Goal: Task Accomplishment & Management: Use online tool/utility

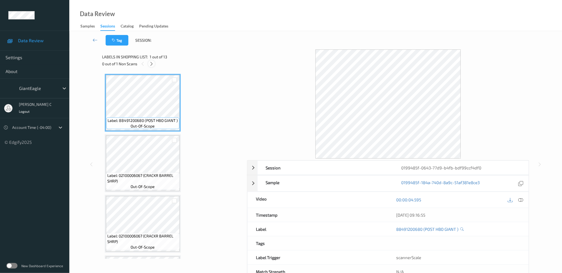
click at [150, 61] on icon at bounding box center [151, 63] width 5 height 5
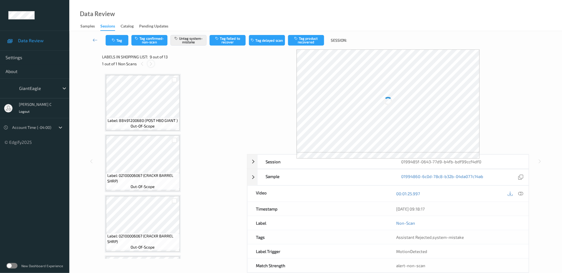
scroll to position [423, 0]
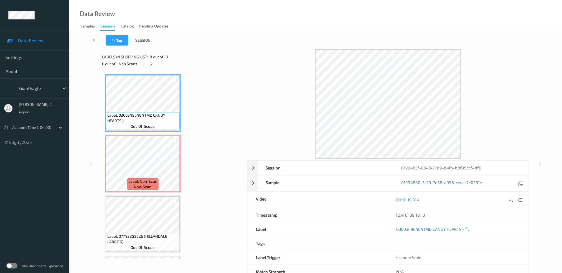
click at [522, 201] on icon at bounding box center [520, 199] width 5 height 5
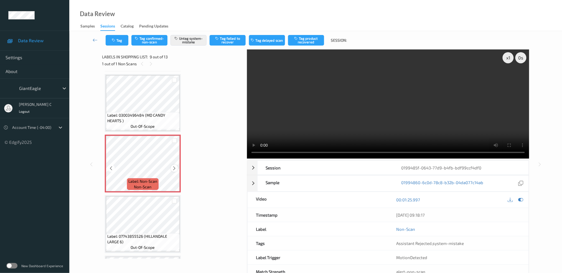
click at [177, 165] on div at bounding box center [174, 167] width 7 height 7
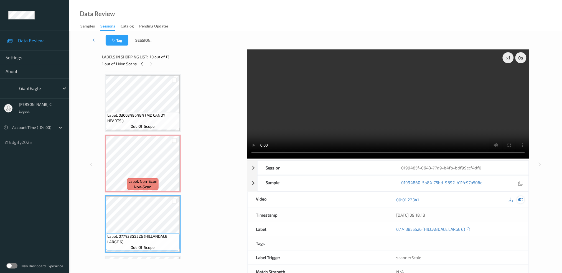
click at [518, 200] on div at bounding box center [520, 199] width 7 height 7
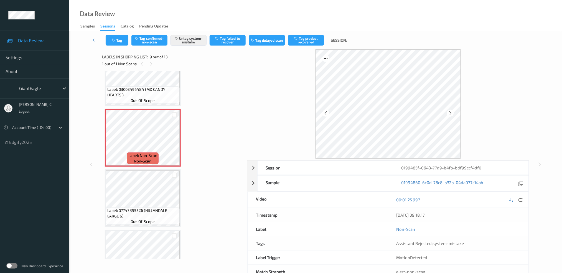
scroll to position [460, 0]
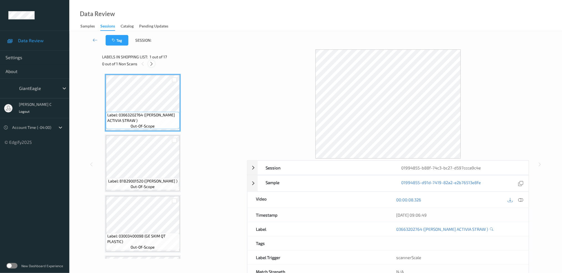
click at [152, 63] on icon at bounding box center [151, 63] width 5 height 5
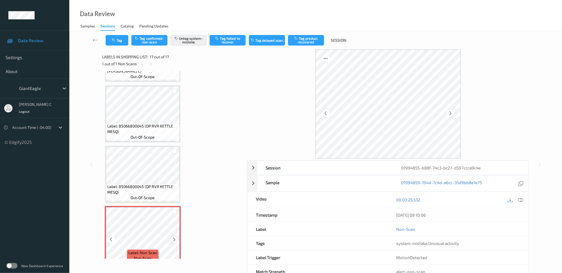
click at [176, 236] on div at bounding box center [174, 239] width 7 height 7
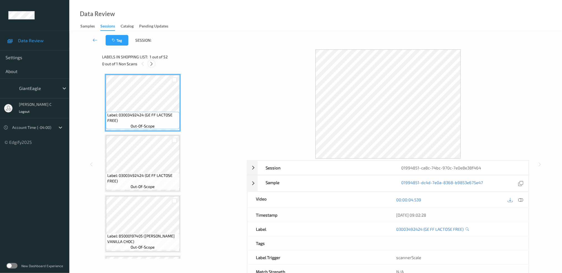
click at [153, 62] on icon at bounding box center [151, 63] width 5 height 5
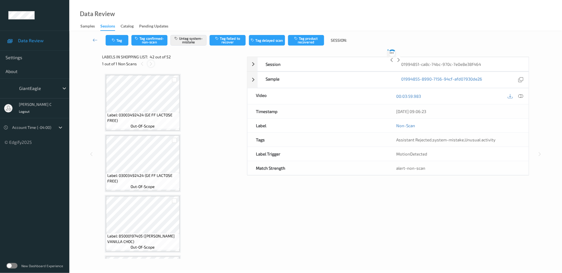
scroll to position [2403, 0]
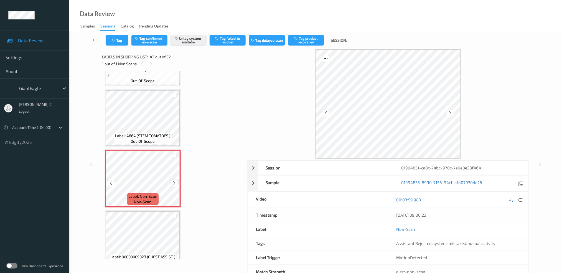
click at [172, 181] on icon at bounding box center [174, 183] width 5 height 5
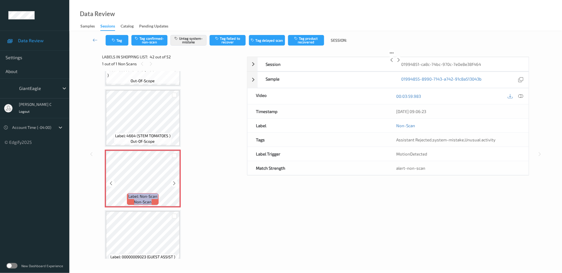
click at [172, 181] on icon at bounding box center [174, 183] width 5 height 5
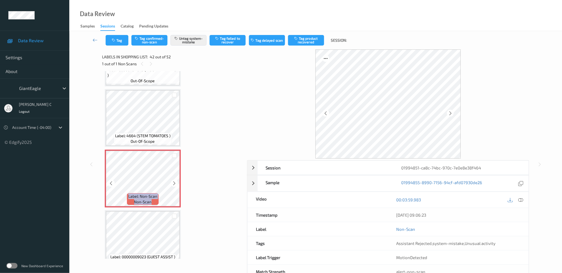
click at [172, 181] on icon at bounding box center [174, 183] width 5 height 5
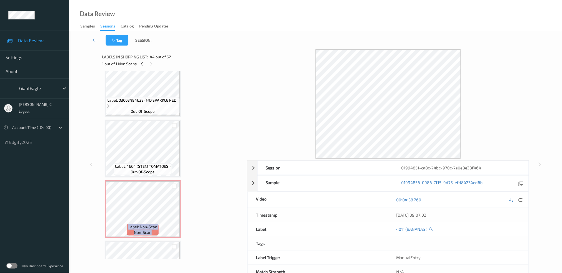
scroll to position [2366, 0]
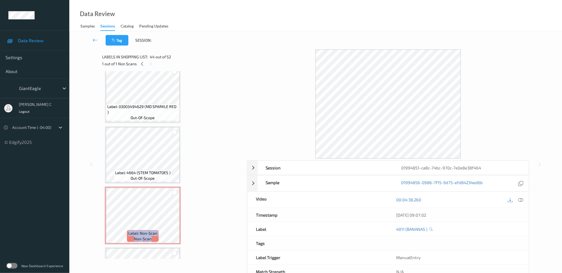
click at [138, 175] on span "out-of-scope" at bounding box center [143, 178] width 24 height 6
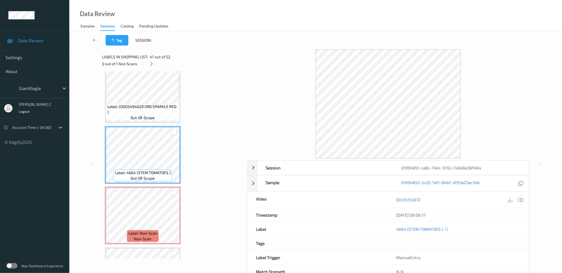
click at [522, 198] on icon at bounding box center [520, 199] width 5 height 5
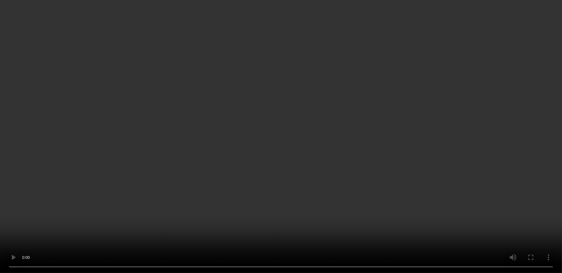
scroll to position [2403, 0]
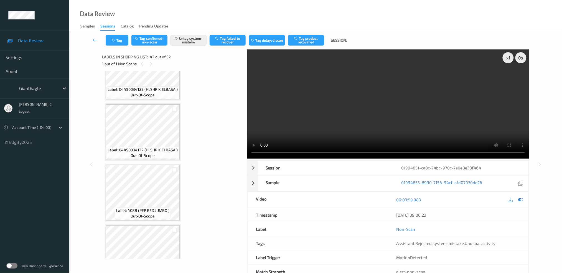
scroll to position [2699, 0]
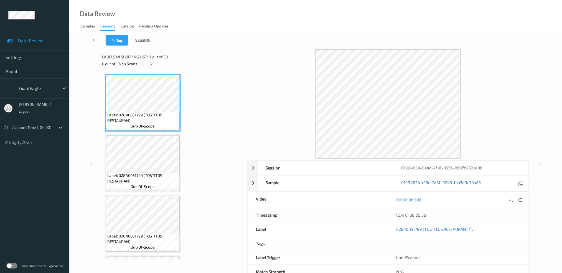
click at [150, 63] on icon at bounding box center [151, 63] width 5 height 5
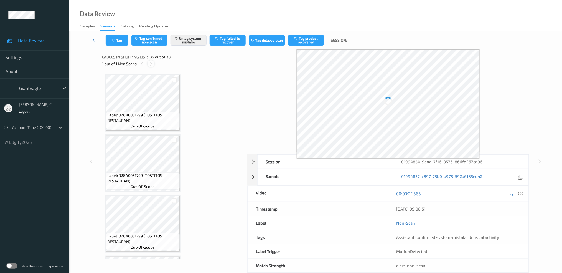
scroll to position [1983, 0]
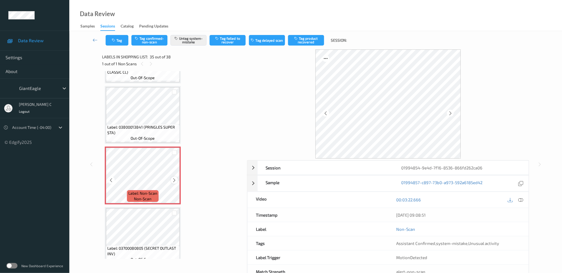
click at [175, 177] on icon at bounding box center [174, 179] width 5 height 5
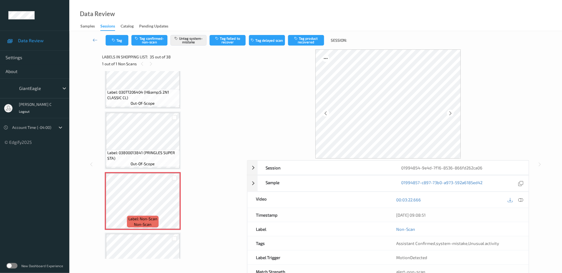
scroll to position [1946, 0]
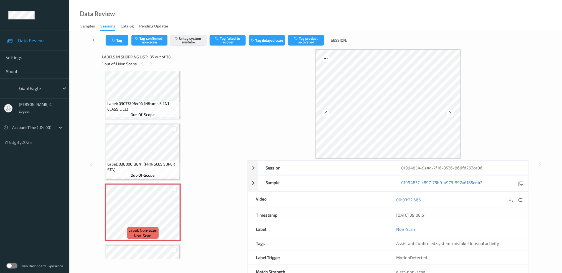
click at [142, 123] on div "Label: 03800013841 (PRINGLES SUPER STA) out-of-scope" at bounding box center [143, 152] width 76 height 58
click at [174, 214] on icon at bounding box center [174, 216] width 5 height 5
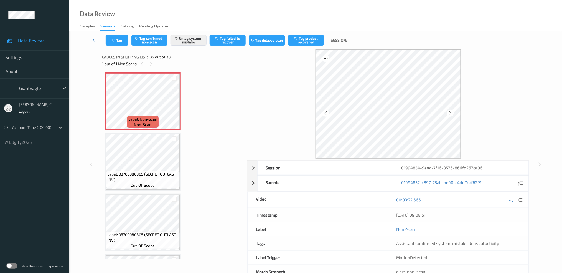
scroll to position [2094, 0]
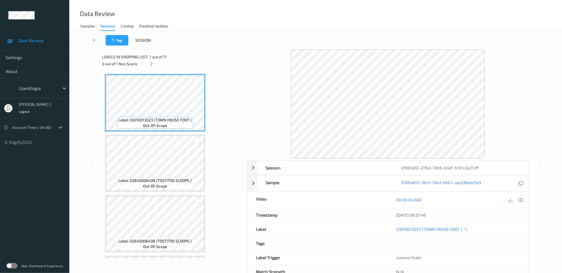
click at [150, 60] on div "0 out of 1 Non Scans" at bounding box center [172, 63] width 141 height 7
click at [151, 63] on icon at bounding box center [151, 63] width 5 height 5
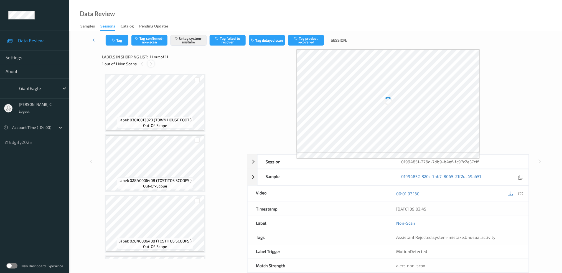
scroll to position [475, 0]
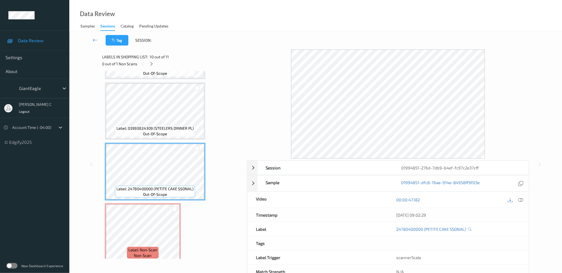
click at [153, 126] on span "Label: 03993824309 (STEELERS DINNER PL)" at bounding box center [154, 128] width 77 height 6
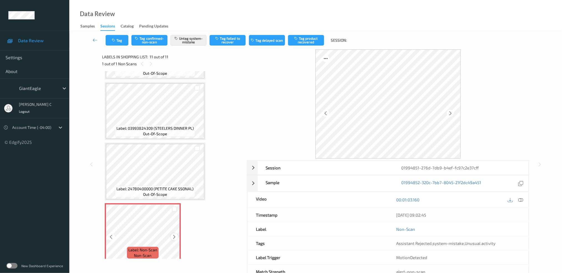
click at [176, 233] on div at bounding box center [174, 236] width 7 height 7
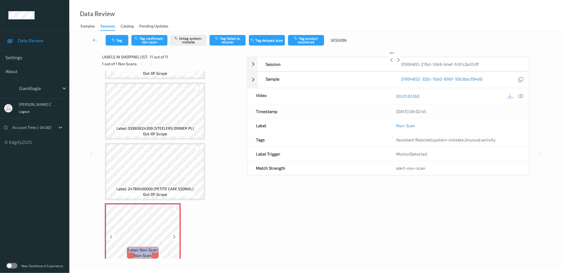
click at [176, 233] on div at bounding box center [174, 236] width 7 height 7
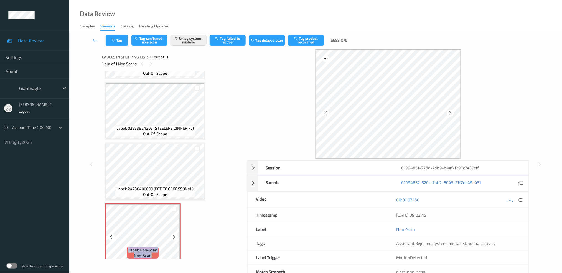
click at [176, 233] on div at bounding box center [174, 236] width 7 height 7
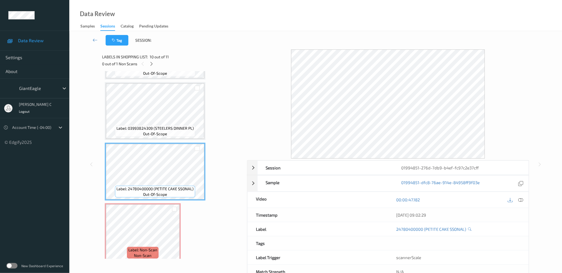
scroll to position [438, 0]
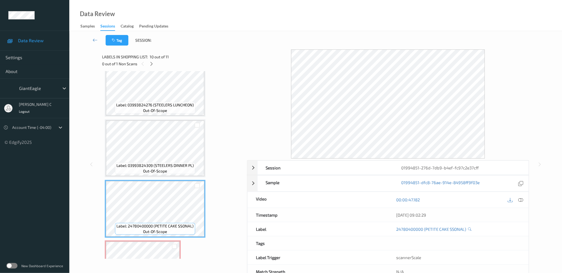
click at [158, 98] on div "Label: 03993824276 (STEELERS LUNCHEON) out-of-scope" at bounding box center [155, 88] width 101 height 58
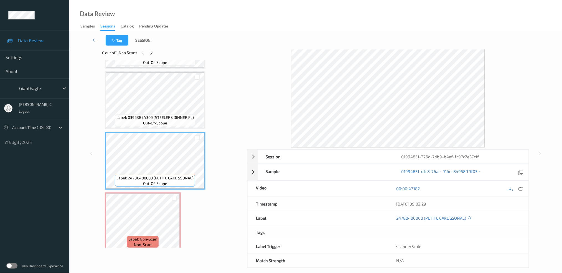
scroll to position [17, 0]
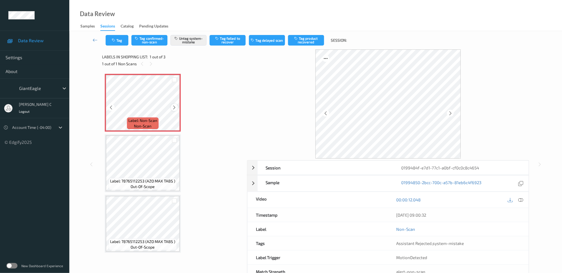
click at [171, 109] on div at bounding box center [174, 107] width 7 height 7
click at [177, 107] on div at bounding box center [174, 107] width 7 height 7
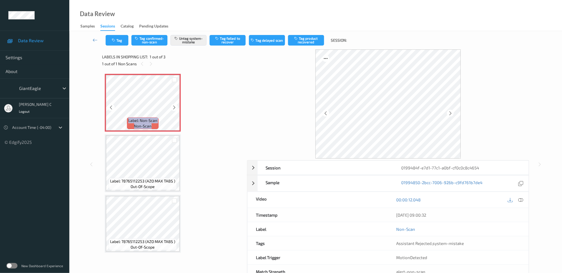
click at [177, 107] on div at bounding box center [174, 107] width 7 height 7
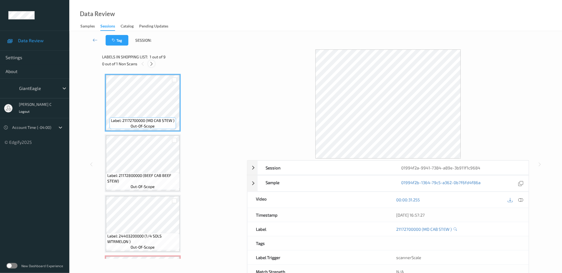
click at [154, 63] on div at bounding box center [151, 63] width 7 height 7
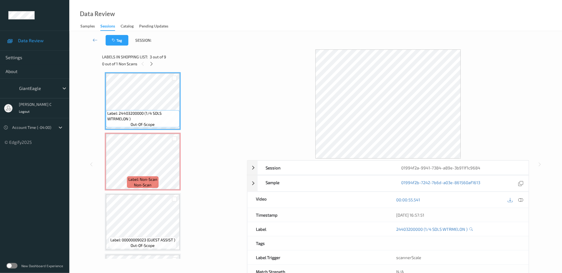
click at [520, 200] on icon at bounding box center [520, 199] width 5 height 5
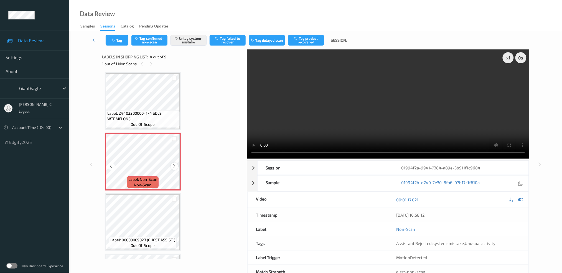
click at [175, 167] on div at bounding box center [174, 165] width 7 height 7
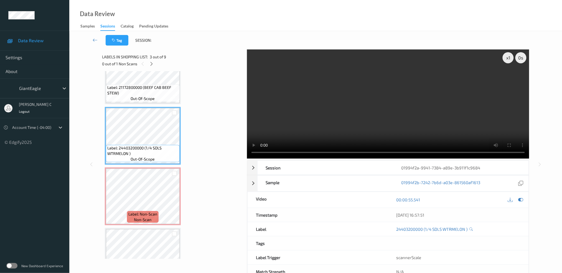
scroll to position [49, 0]
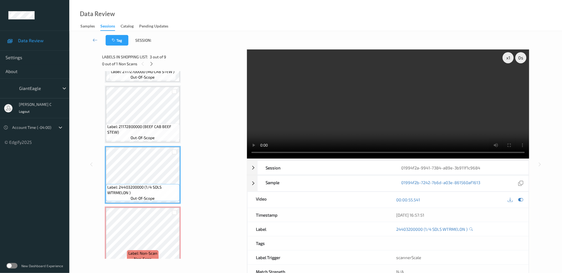
click at [145, 133] on span "Label: 21172800000 (BEEF CAB BEEF STEW)" at bounding box center [142, 129] width 71 height 11
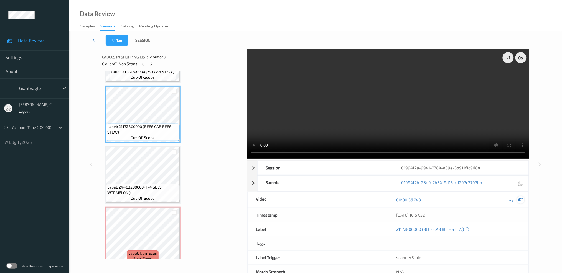
click at [521, 199] on icon at bounding box center [520, 199] width 5 height 5
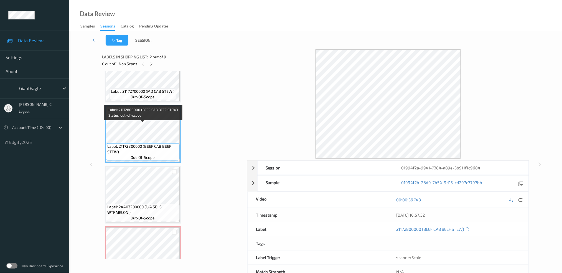
scroll to position [0, 0]
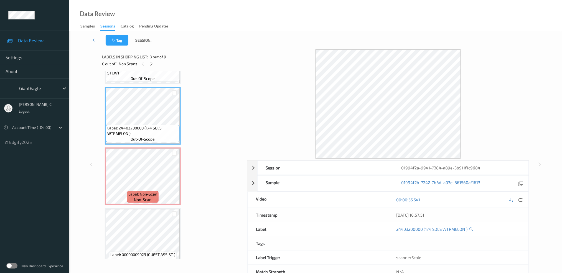
scroll to position [111, 0]
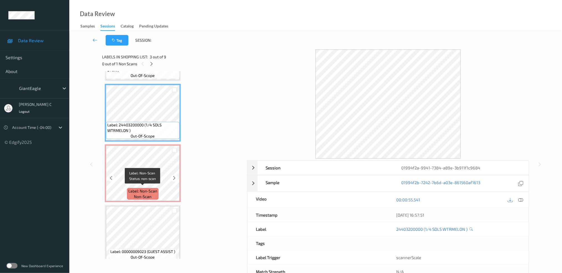
click at [140, 194] on span "non-scan" at bounding box center [142, 197] width 17 height 6
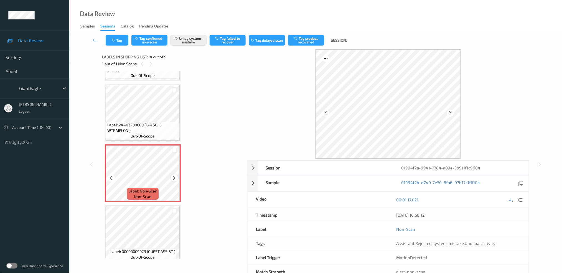
click at [174, 177] on icon at bounding box center [174, 177] width 5 height 5
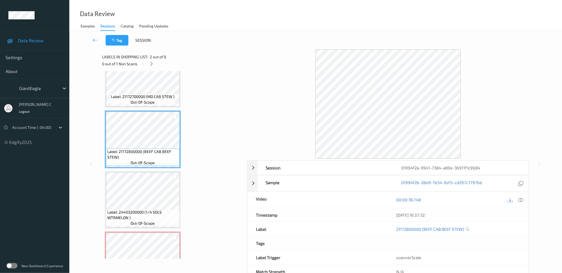
scroll to position [37, 0]
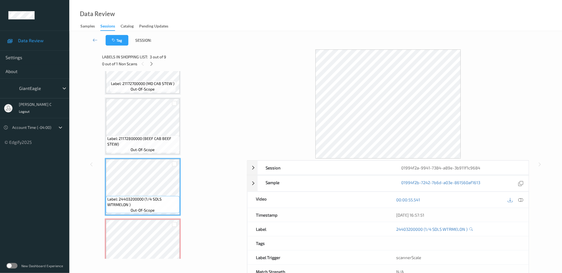
click at [152, 142] on span "Label: 21172800000 (BEEF CAB BEEF STEW)" at bounding box center [142, 141] width 71 height 11
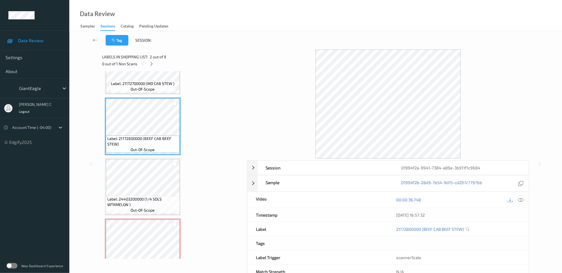
click at [520, 195] on div "00:00:36.748" at bounding box center [458, 200] width 141 height 16
click at [521, 201] on icon at bounding box center [520, 199] width 5 height 5
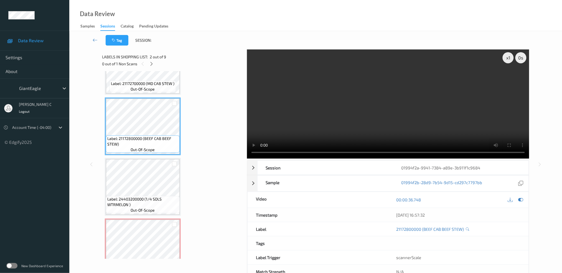
click at [514, 75] on video at bounding box center [388, 103] width 282 height 109
click at [514, 78] on video at bounding box center [388, 103] width 282 height 109
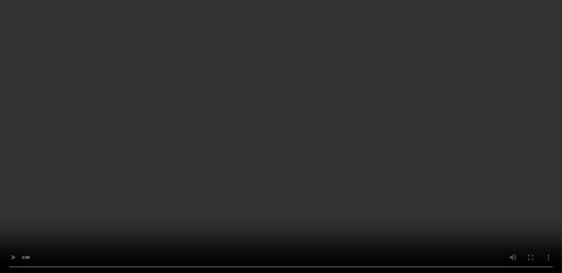
scroll to position [111, 0]
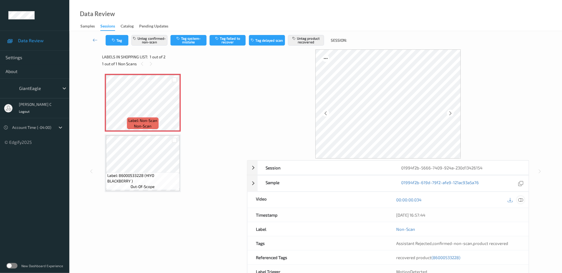
click at [523, 197] on icon at bounding box center [520, 199] width 5 height 5
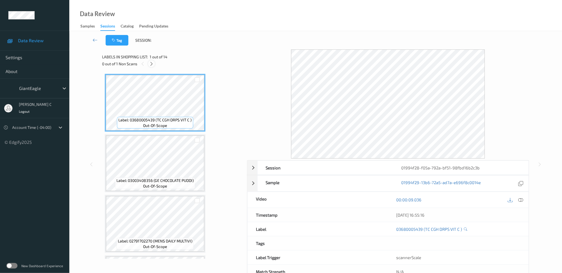
click at [151, 64] on icon at bounding box center [151, 63] width 5 height 5
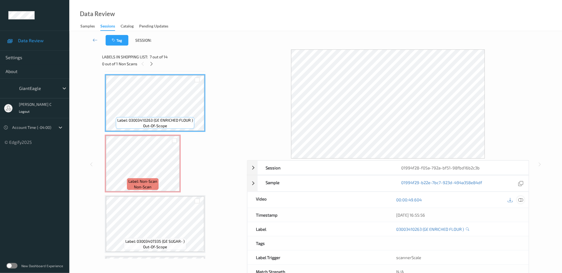
click at [522, 200] on icon at bounding box center [520, 199] width 5 height 5
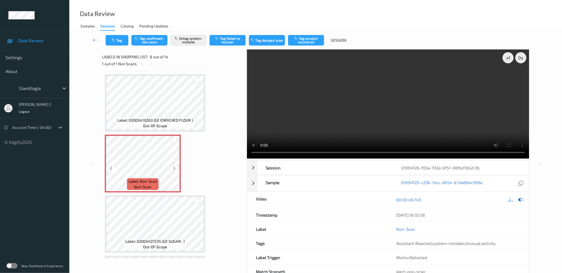
click at [176, 166] on icon at bounding box center [174, 168] width 5 height 5
click at [175, 166] on icon at bounding box center [174, 168] width 5 height 5
click at [174, 166] on icon at bounding box center [174, 168] width 5 height 5
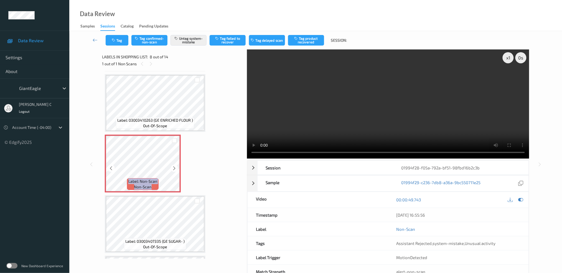
click at [174, 166] on icon at bounding box center [174, 168] width 5 height 5
click at [526, 199] on div "00:00:49.743" at bounding box center [458, 200] width 141 height 16
click at [522, 199] on icon at bounding box center [520, 199] width 5 height 5
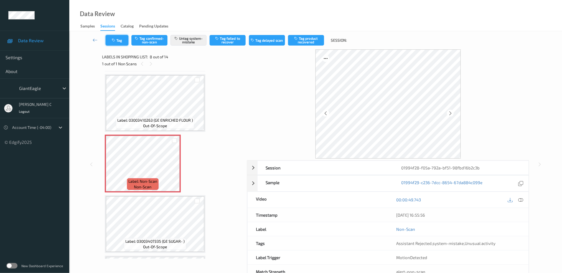
click at [117, 44] on button "Tag" at bounding box center [117, 40] width 23 height 11
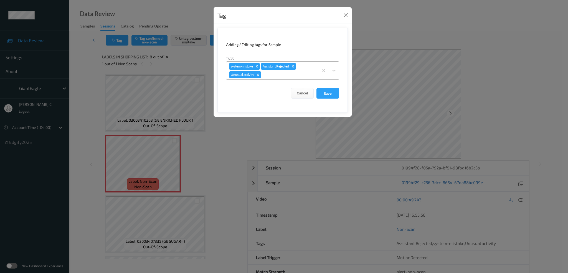
click at [259, 77] on div "Remove Unusual activity" at bounding box center [258, 74] width 6 height 7
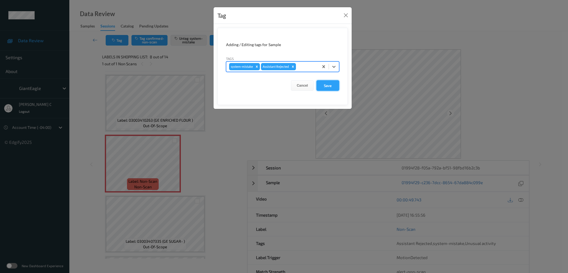
click at [327, 80] on button "Save" at bounding box center [327, 85] width 23 height 11
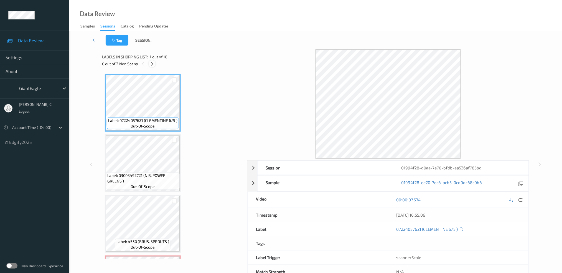
click at [154, 62] on icon at bounding box center [152, 63] width 5 height 5
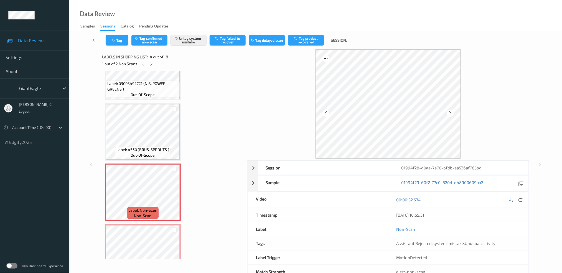
scroll to position [49, 0]
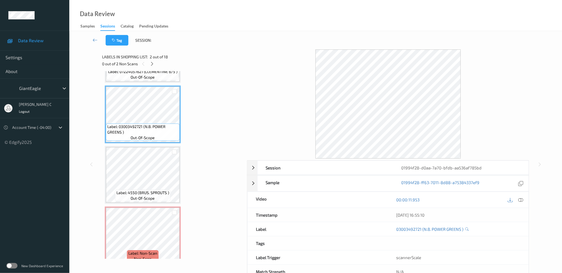
click at [525, 199] on div "00:00:11.953" at bounding box center [458, 200] width 141 height 16
click at [523, 199] on icon at bounding box center [520, 199] width 5 height 5
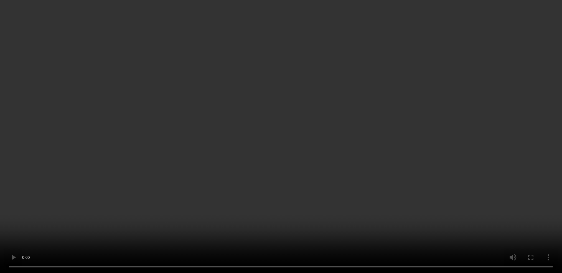
scroll to position [160, 0]
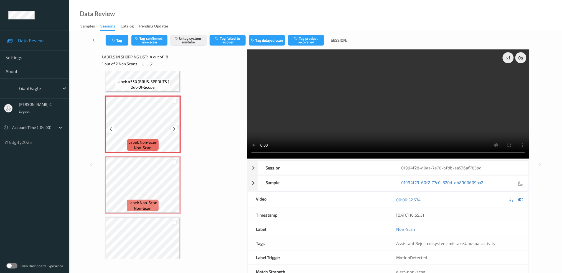
click at [173, 128] on icon at bounding box center [174, 128] width 5 height 5
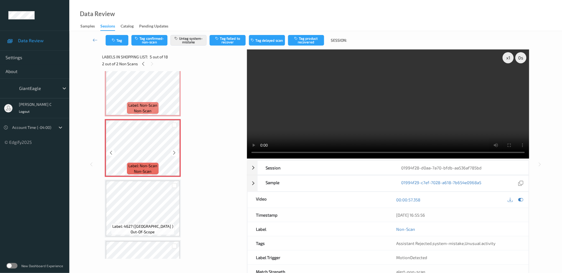
scroll to position [233, 0]
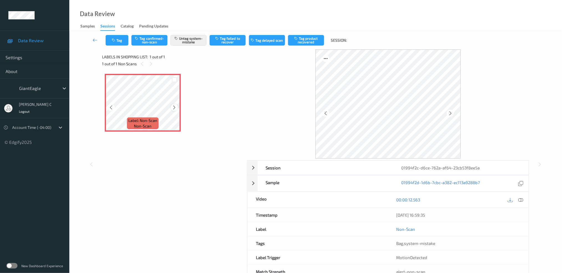
click at [176, 107] on div at bounding box center [174, 107] width 7 height 7
click at [521, 200] on icon at bounding box center [520, 199] width 5 height 5
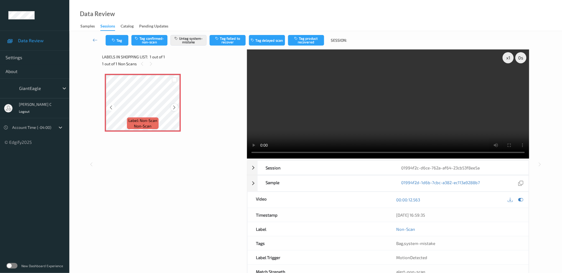
click at [172, 107] on icon at bounding box center [174, 107] width 5 height 5
click at [178, 37] on icon "button" at bounding box center [176, 38] width 5 height 4
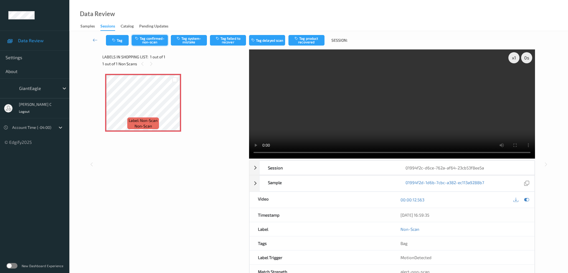
click at [143, 38] on button "Tag confirmed-non-scan" at bounding box center [150, 40] width 36 height 11
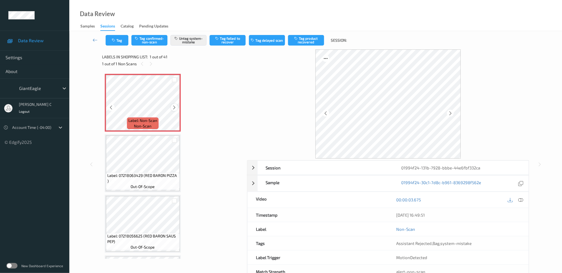
click at [174, 107] on icon at bounding box center [174, 107] width 5 height 5
click at [174, 105] on icon at bounding box center [174, 107] width 5 height 5
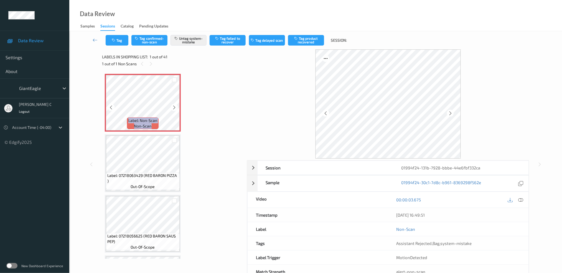
click at [174, 105] on icon at bounding box center [174, 107] width 5 height 5
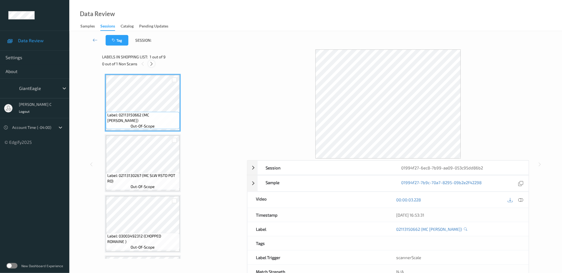
click at [153, 64] on icon at bounding box center [151, 63] width 5 height 5
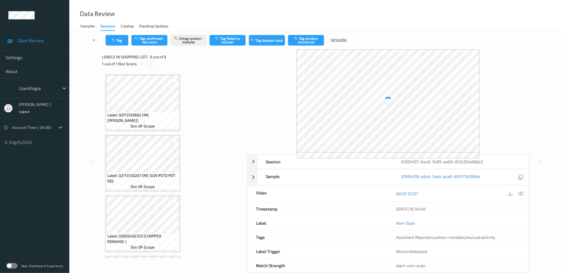
scroll to position [355, 0]
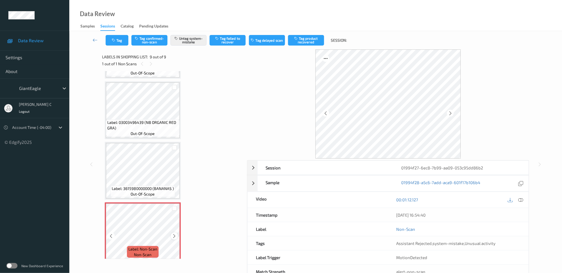
click at [172, 232] on div at bounding box center [174, 235] width 7 height 7
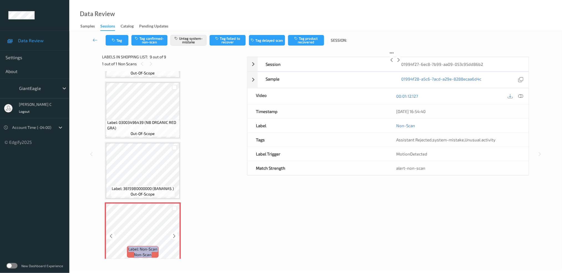
click at [172, 232] on div at bounding box center [174, 235] width 7 height 7
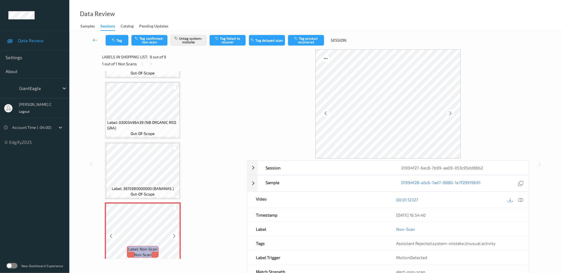
click at [172, 232] on div at bounding box center [174, 235] width 7 height 7
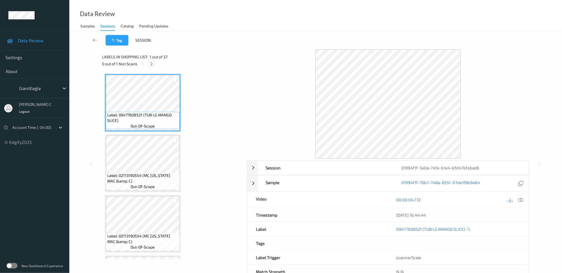
click at [148, 62] on div at bounding box center [151, 63] width 7 height 7
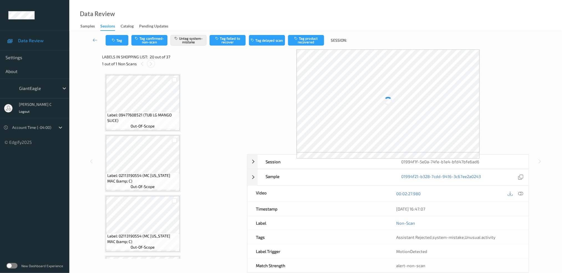
scroll to position [1083, 0]
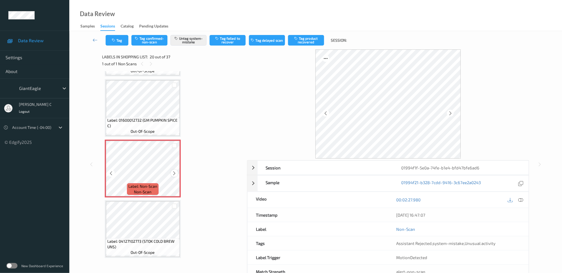
click at [172, 171] on icon at bounding box center [174, 173] width 5 height 5
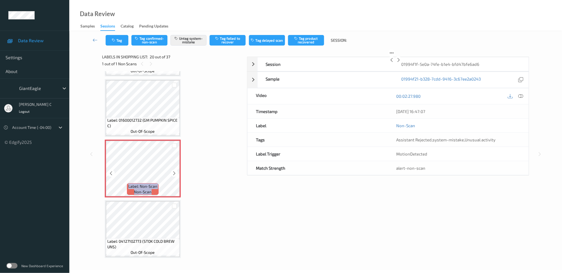
click at [172, 171] on icon at bounding box center [174, 173] width 5 height 5
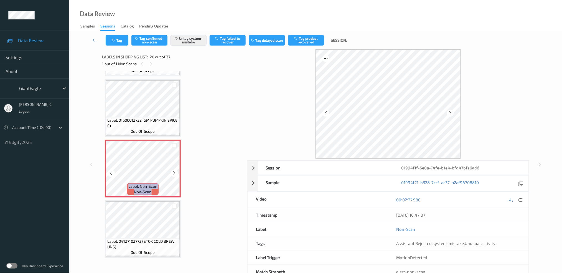
click at [172, 171] on icon at bounding box center [174, 173] width 5 height 5
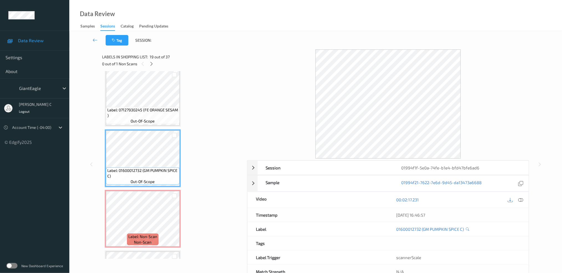
scroll to position [1046, 0]
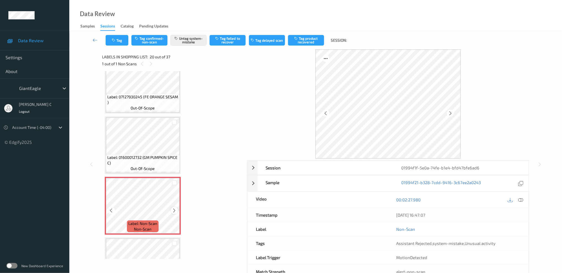
click at [175, 207] on div at bounding box center [174, 210] width 7 height 7
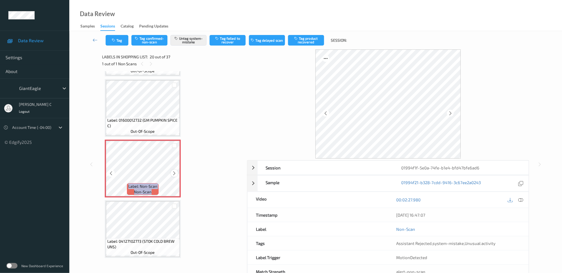
click at [173, 171] on icon at bounding box center [174, 173] width 5 height 5
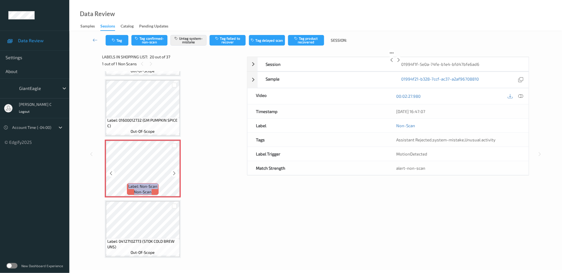
click at [173, 171] on icon at bounding box center [174, 173] width 5 height 5
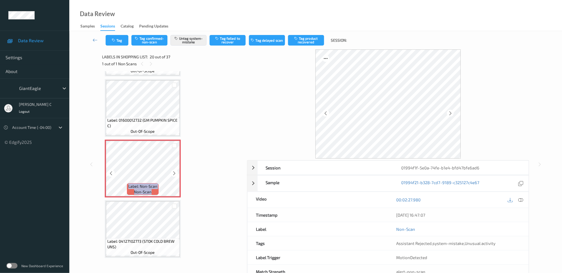
click at [173, 171] on icon at bounding box center [174, 173] width 5 height 5
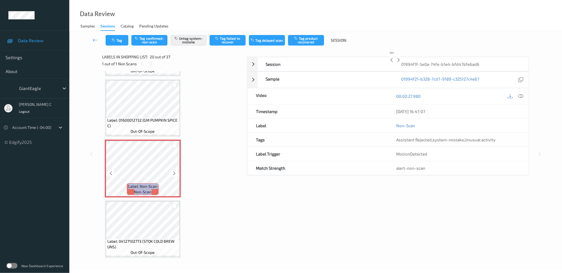
click at [173, 171] on icon at bounding box center [174, 173] width 5 height 5
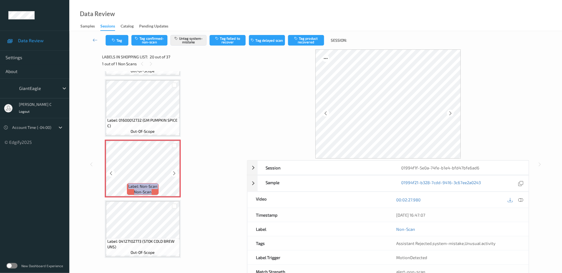
click at [173, 171] on icon at bounding box center [174, 173] width 5 height 5
click at [119, 40] on button "Tag" at bounding box center [117, 40] width 23 height 11
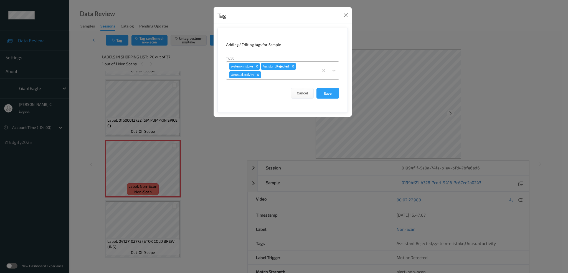
click at [259, 77] on div "Remove Unusual activity" at bounding box center [258, 74] width 6 height 7
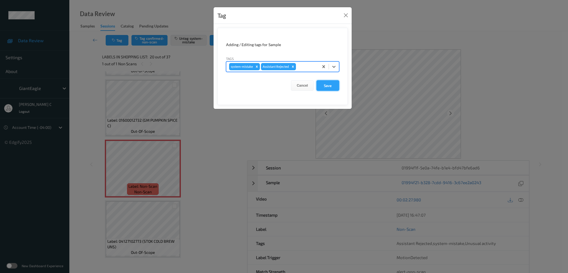
click at [329, 89] on button "Save" at bounding box center [327, 85] width 23 height 11
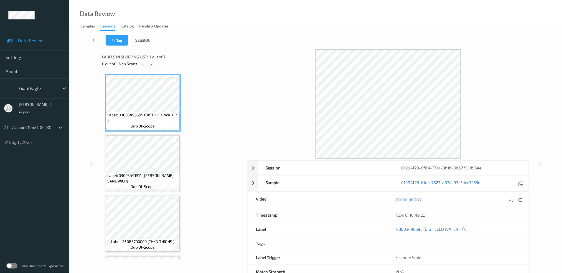
click at [152, 64] on icon at bounding box center [151, 63] width 5 height 5
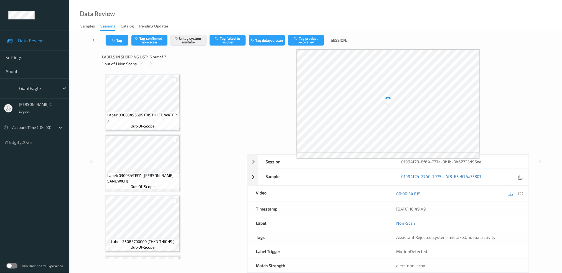
scroll to position [183, 0]
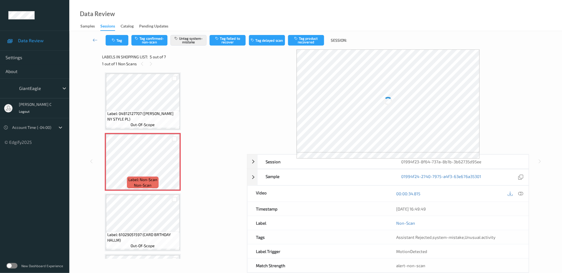
click at [149, 177] on span "Label: Non-Scan" at bounding box center [142, 180] width 29 height 6
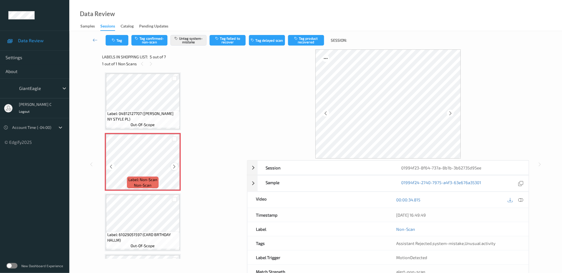
click at [175, 166] on icon at bounding box center [174, 166] width 5 height 5
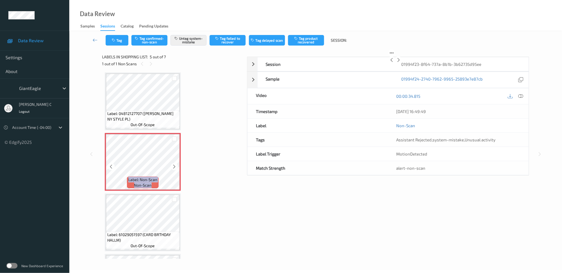
click at [175, 166] on icon at bounding box center [174, 166] width 5 height 5
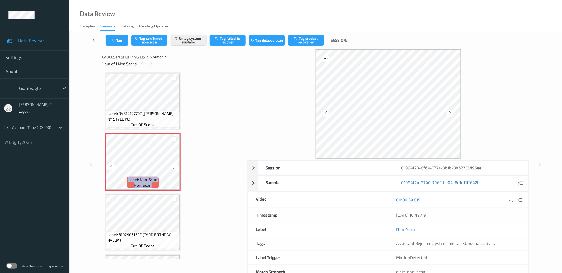
click at [175, 166] on icon at bounding box center [174, 166] width 5 height 5
click at [146, 115] on span "Label: 04812127707 ([PERSON_NAME] NY STYLE PL)" at bounding box center [142, 116] width 71 height 11
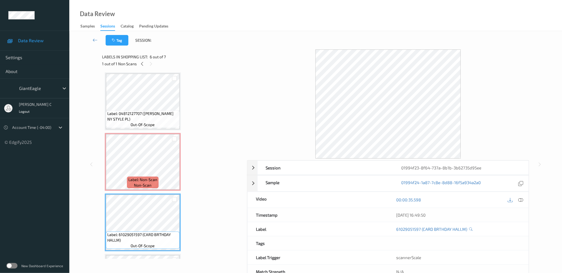
click at [154, 122] on span "out-of-scope" at bounding box center [143, 125] width 24 height 6
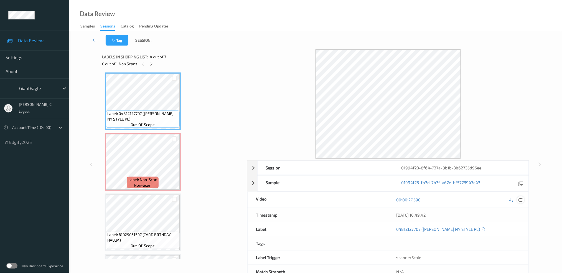
click at [522, 198] on icon at bounding box center [520, 199] width 5 height 5
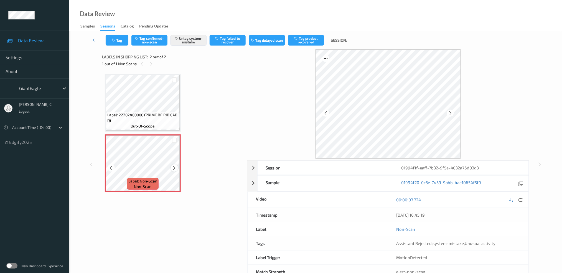
click at [173, 166] on icon at bounding box center [174, 167] width 5 height 5
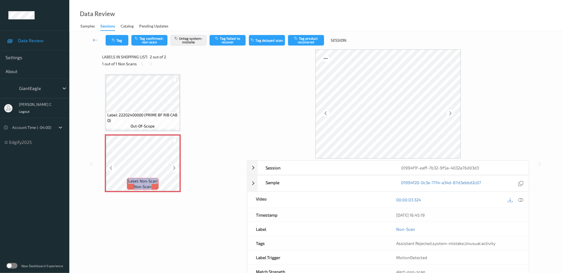
click at [173, 166] on icon at bounding box center [174, 167] width 5 height 5
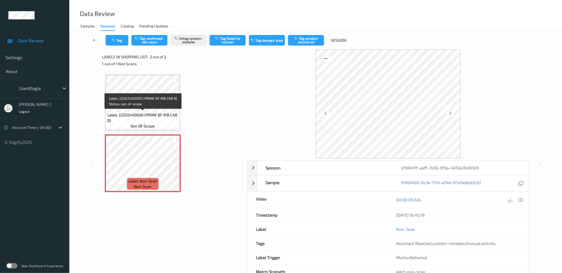
click at [160, 112] on span "Label: 22202400000 (PRIME BF RIB CAB D)" at bounding box center [142, 117] width 71 height 11
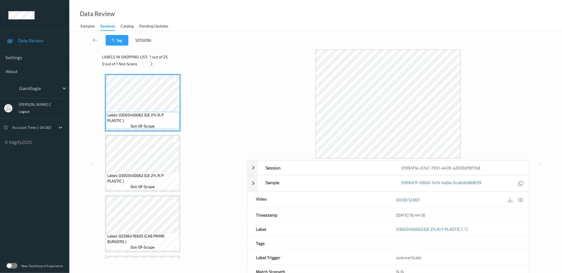
click at [152, 63] on icon at bounding box center [151, 63] width 5 height 5
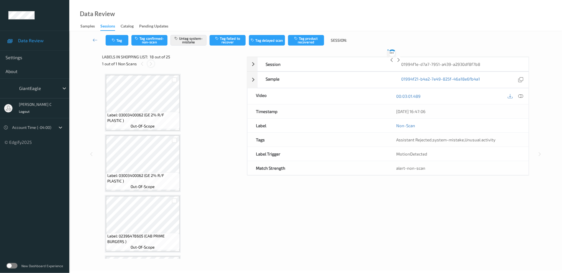
scroll to position [963, 0]
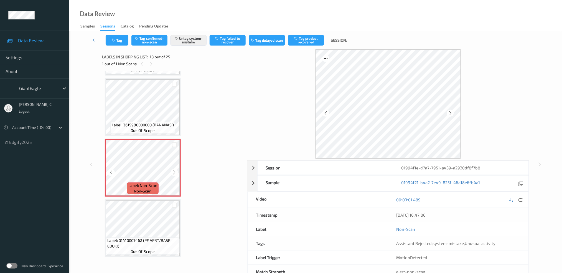
click at [177, 169] on div at bounding box center [174, 172] width 7 height 7
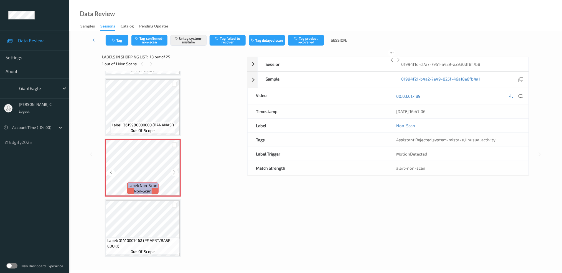
click at [177, 169] on div at bounding box center [174, 172] width 7 height 7
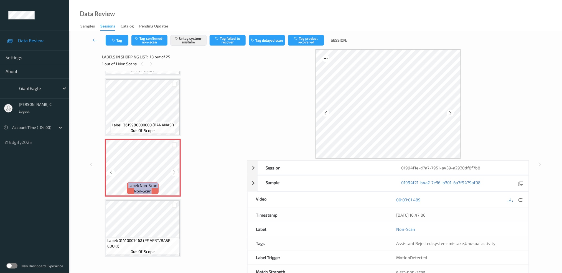
click at [177, 169] on div at bounding box center [174, 172] width 7 height 7
click at [134, 128] on span "out-of-scope" at bounding box center [143, 131] width 24 height 6
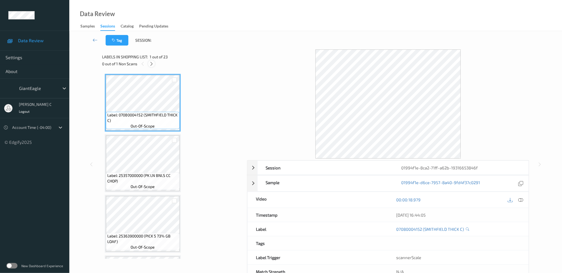
click at [154, 62] on div at bounding box center [151, 63] width 7 height 7
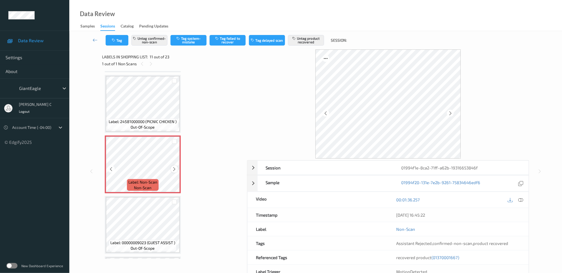
click at [172, 166] on icon at bounding box center [174, 168] width 5 height 5
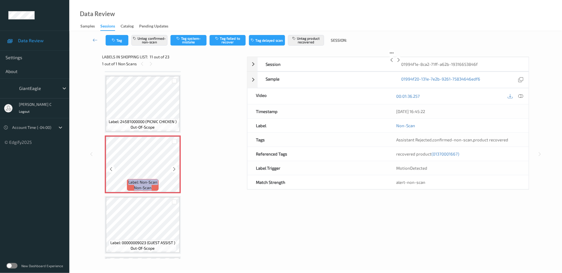
click at [172, 166] on icon at bounding box center [174, 168] width 5 height 5
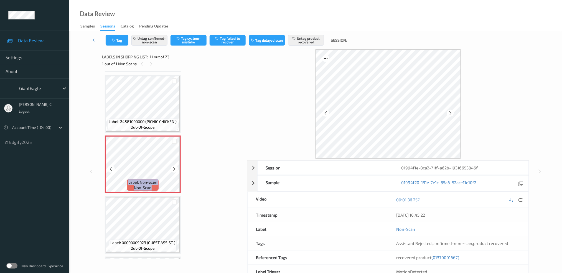
click at [172, 166] on icon at bounding box center [174, 168] width 5 height 5
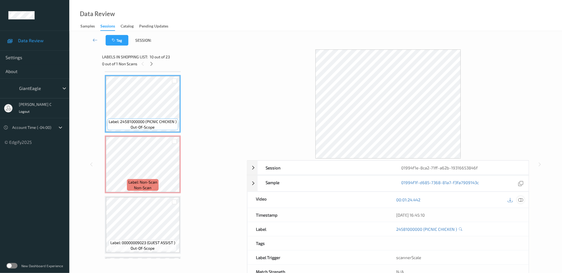
click at [522, 199] on icon at bounding box center [520, 199] width 5 height 5
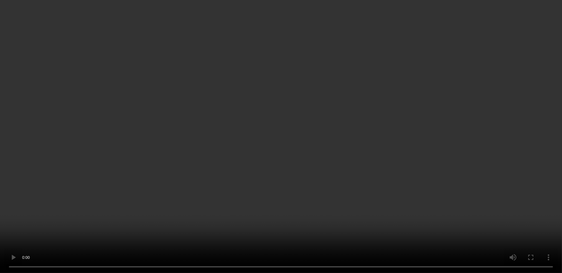
scroll to position [580, 0]
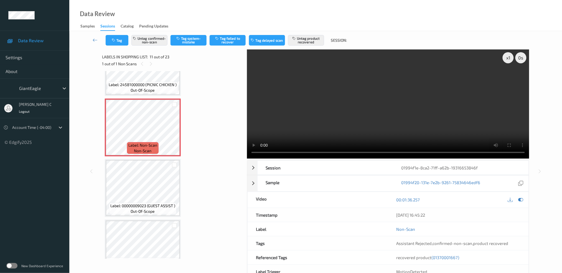
click at [447, 255] on span "(01370001667)" at bounding box center [446, 257] width 28 height 5
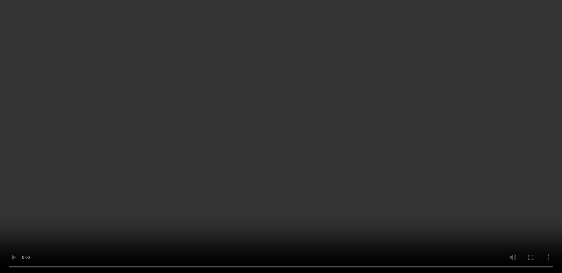
scroll to position [482, 0]
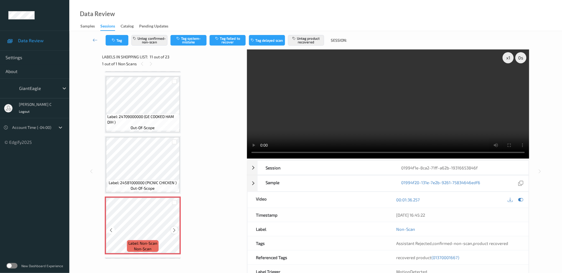
click at [171, 226] on div at bounding box center [174, 229] width 7 height 7
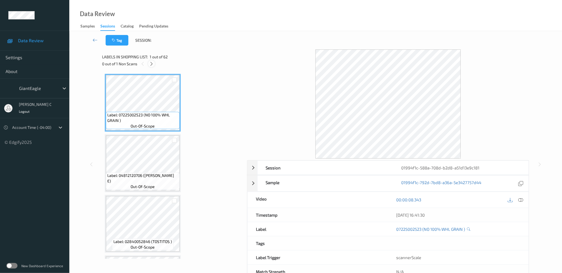
click at [149, 65] on icon at bounding box center [151, 63] width 5 height 5
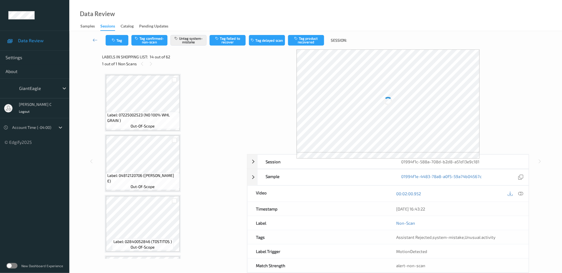
scroll to position [723, 0]
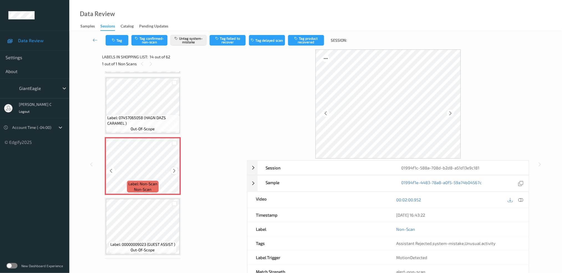
click at [174, 168] on icon at bounding box center [174, 170] width 5 height 5
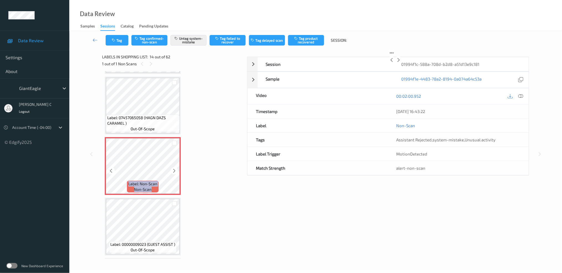
click at [174, 168] on icon at bounding box center [174, 170] width 5 height 5
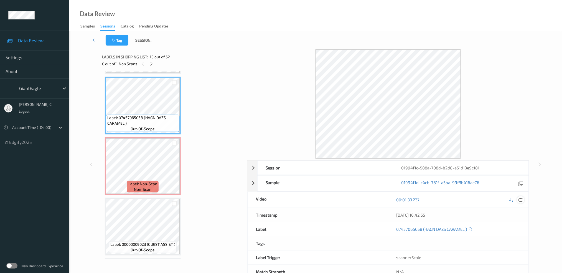
click at [519, 198] on icon at bounding box center [520, 199] width 5 height 5
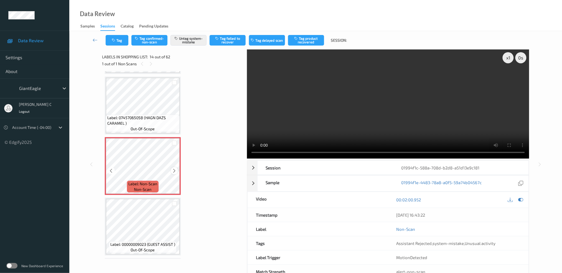
click at [174, 168] on icon at bounding box center [174, 170] width 5 height 5
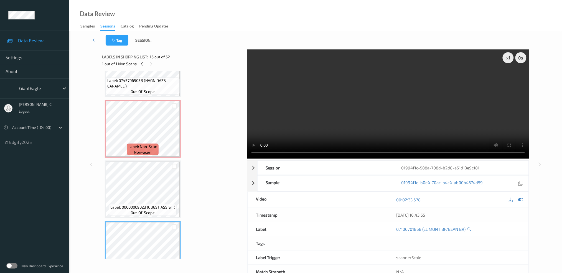
scroll to position [686, 0]
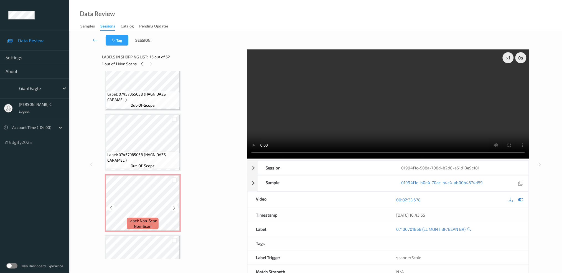
click at [161, 161] on div "Label: 07457065058 (HAGN DAZS CARAMEL ) out-of-scope" at bounding box center [143, 159] width 74 height 17
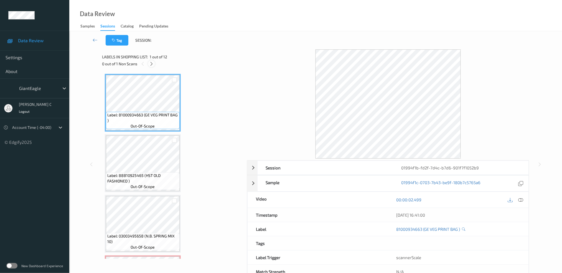
click at [154, 65] on div at bounding box center [151, 63] width 7 height 7
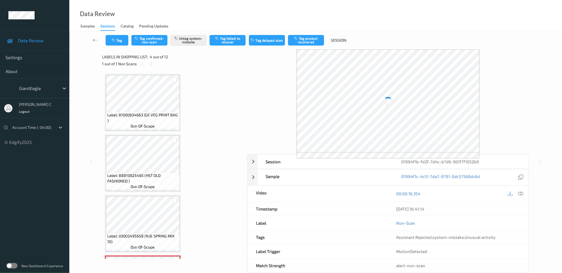
scroll to position [123, 0]
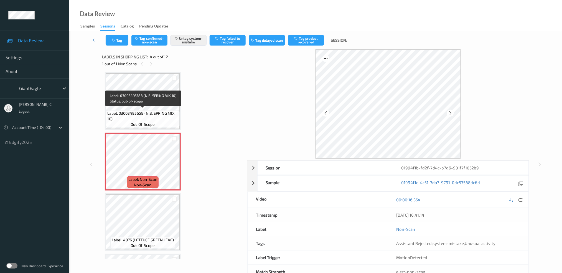
click at [138, 112] on span "Label: 03003495658 (N.B. SPRING MIX 10)" at bounding box center [142, 115] width 71 height 11
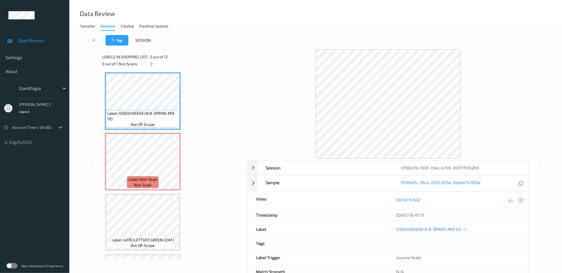
click at [524, 200] on div at bounding box center [520, 199] width 7 height 7
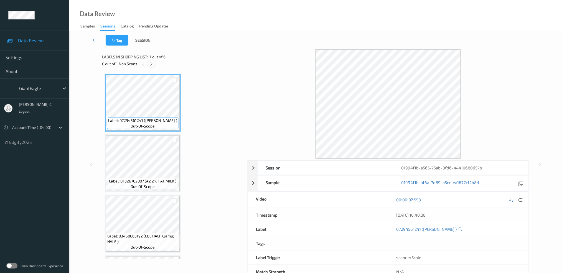
click at [153, 64] on icon at bounding box center [151, 63] width 5 height 5
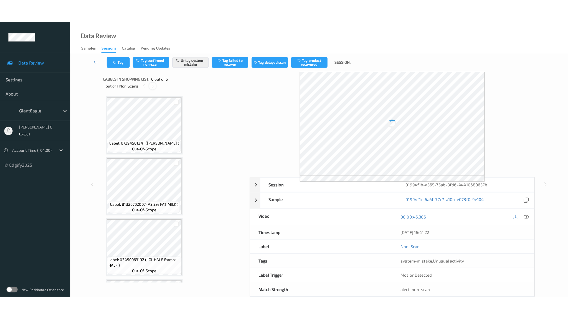
scroll to position [175, 0]
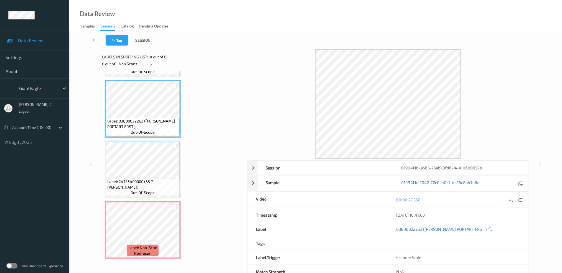
click at [520, 200] on icon at bounding box center [520, 199] width 5 height 5
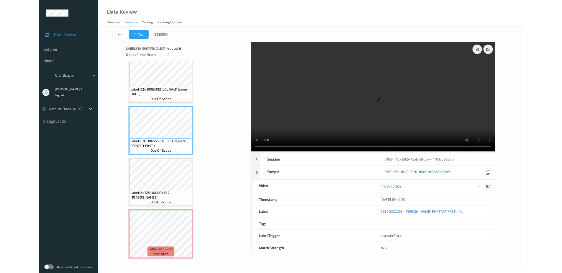
scroll to position [129, 0]
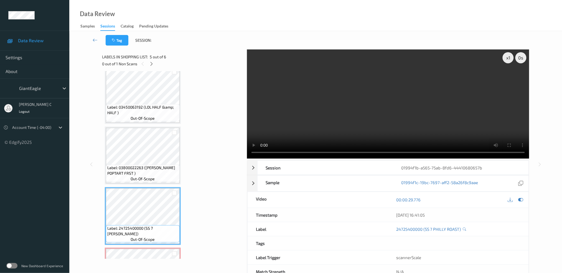
click at [130, 166] on span "Label: 03800022263 (KELL POPTART FRST )" at bounding box center [142, 170] width 71 height 11
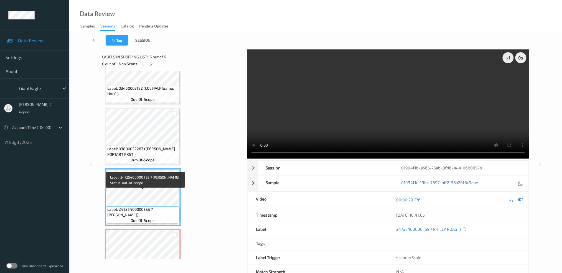
scroll to position [166, 0]
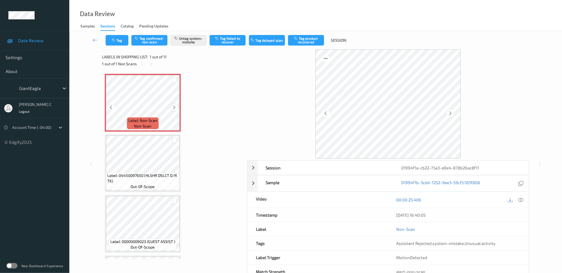
click at [176, 107] on icon at bounding box center [174, 107] width 5 height 5
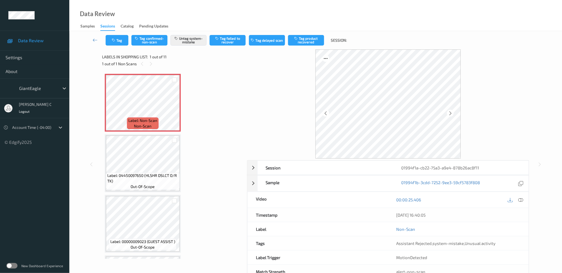
drag, startPoint x: 522, startPoint y: 199, endPoint x: 439, endPoint y: 222, distance: 86.5
click at [522, 199] on icon at bounding box center [520, 199] width 5 height 5
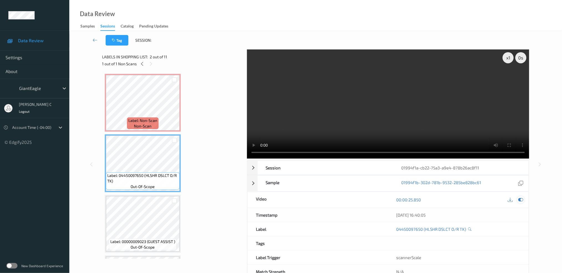
click at [521, 202] on div at bounding box center [520, 199] width 7 height 7
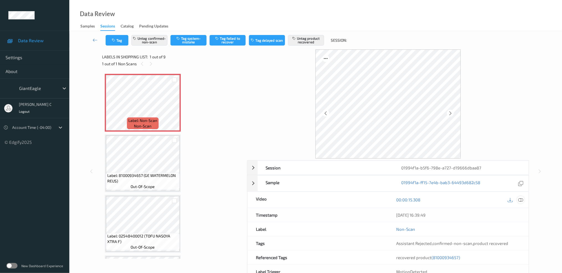
click at [522, 200] on icon at bounding box center [520, 199] width 5 height 5
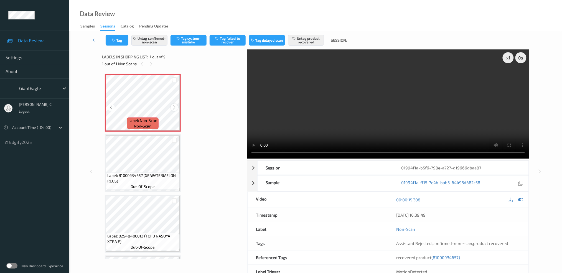
click at [176, 108] on icon at bounding box center [174, 107] width 5 height 5
click at [174, 106] on icon at bounding box center [174, 107] width 5 height 5
click at [174, 107] on icon at bounding box center [174, 107] width 5 height 5
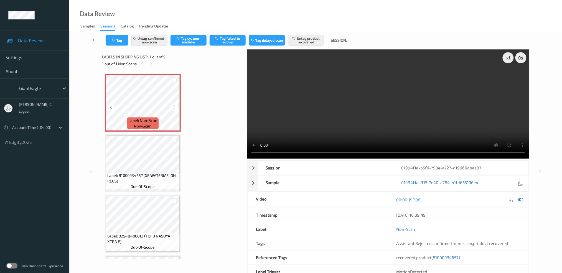
click at [174, 107] on icon at bounding box center [174, 107] width 5 height 5
click at [521, 198] on icon at bounding box center [520, 199] width 5 height 5
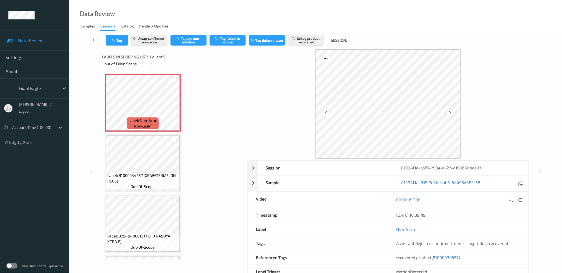
click at [450, 114] on icon at bounding box center [450, 112] width 5 height 5
click at [123, 179] on span "Label: 81000934657 (GE WATERMELON REUS)" at bounding box center [142, 177] width 71 height 11
click at [301, 42] on button "Untag product recovered" at bounding box center [306, 40] width 36 height 11
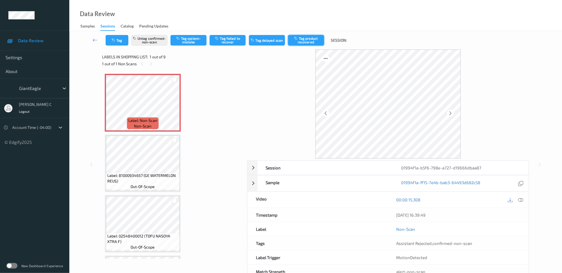
click at [322, 42] on button "Tag product recovered" at bounding box center [306, 40] width 36 height 11
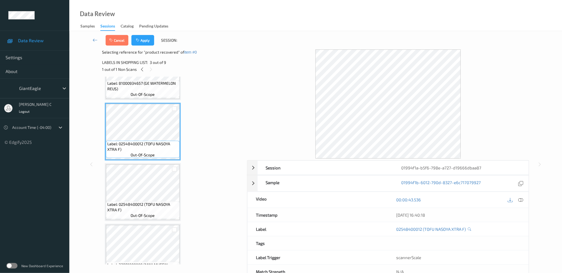
scroll to position [111, 0]
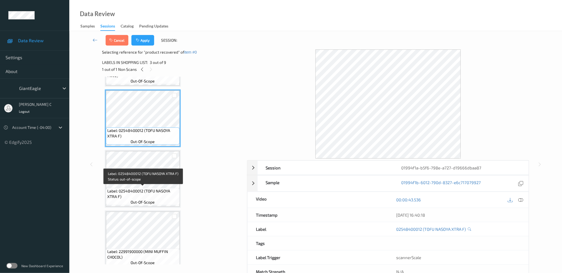
click at [150, 199] on span "out-of-scope" at bounding box center [143, 202] width 24 height 6
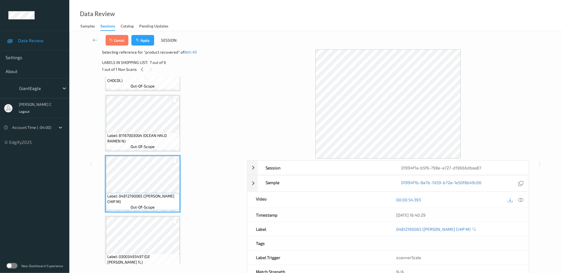
scroll to position [333, 0]
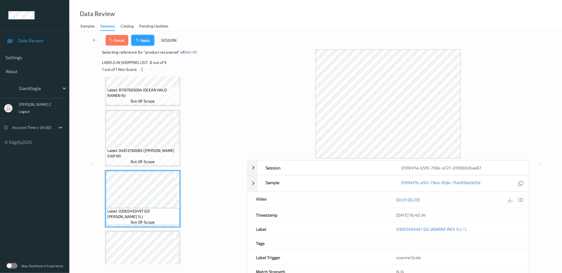
click at [148, 45] on button "Apply" at bounding box center [142, 40] width 23 height 11
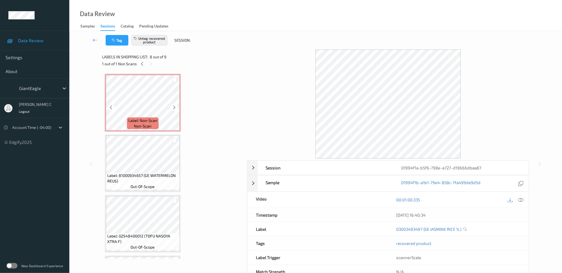
scroll to position [0, 0]
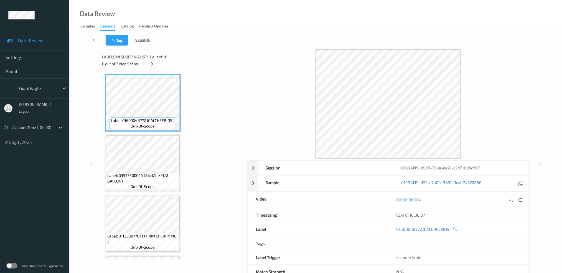
click at [150, 63] on icon at bounding box center [152, 63] width 5 height 5
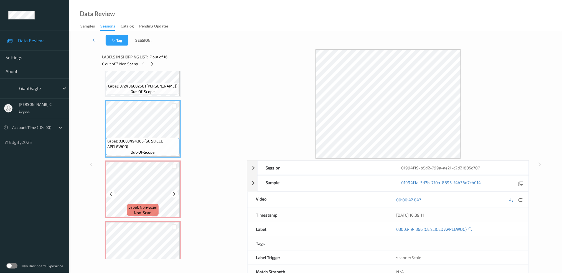
scroll to position [326, 0]
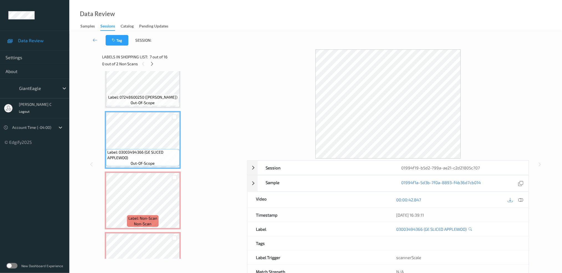
click at [138, 100] on span "out-of-scope" at bounding box center [143, 103] width 24 height 6
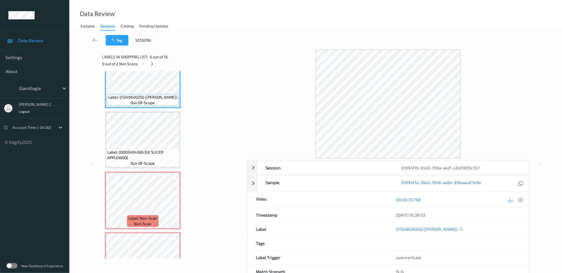
click at [525, 201] on div "00:00:33.798" at bounding box center [458, 200] width 141 height 16
click at [518, 198] on div at bounding box center [520, 199] width 7 height 7
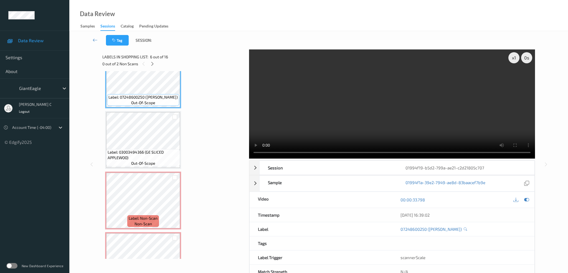
click at [247, 79] on div "x 1 0 s Session 01994f19-b5d2-799a-ae21-c2d21805c707 Session ID 01994f19-b5d2-7…" at bounding box center [318, 163] width 433 height 229
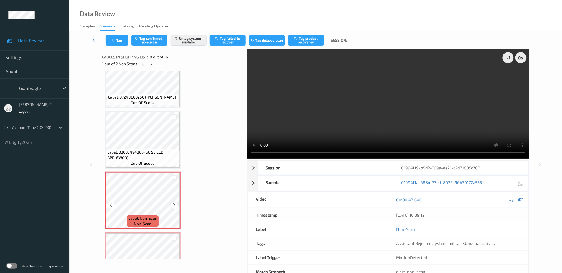
click at [172, 204] on div at bounding box center [174, 204] width 7 height 7
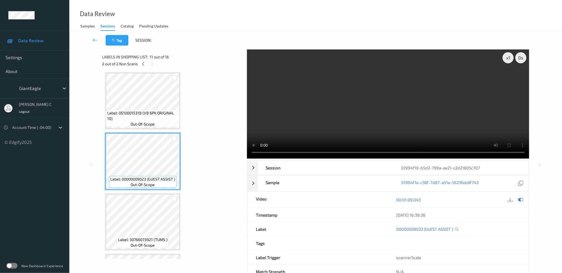
scroll to position [547, 0]
click at [147, 235] on span "Label: 30766073921 (TUMS )" at bounding box center [142, 238] width 49 height 6
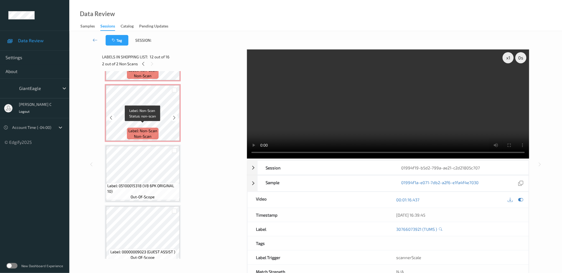
click at [148, 128] on span "Label: Non-Scan" at bounding box center [142, 131] width 29 height 6
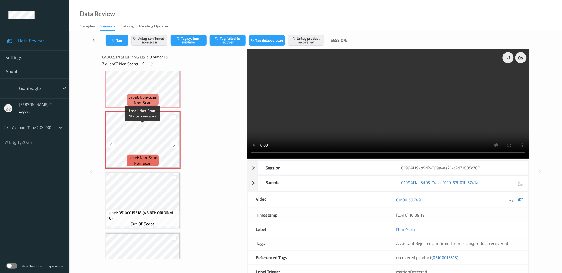
scroll to position [400, 0]
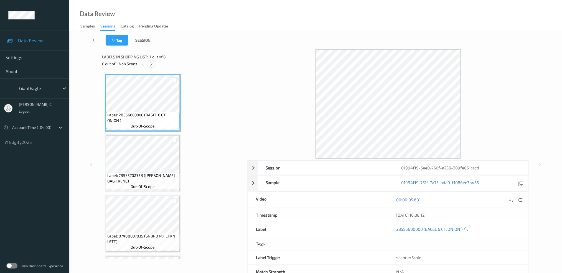
click at [152, 62] on icon at bounding box center [151, 63] width 5 height 5
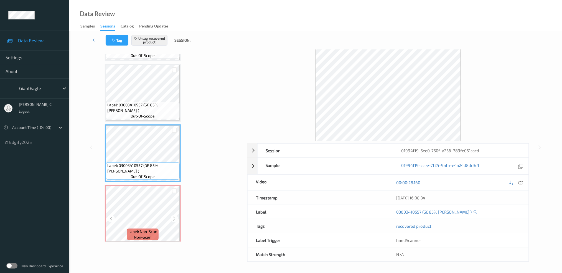
scroll to position [32, 0]
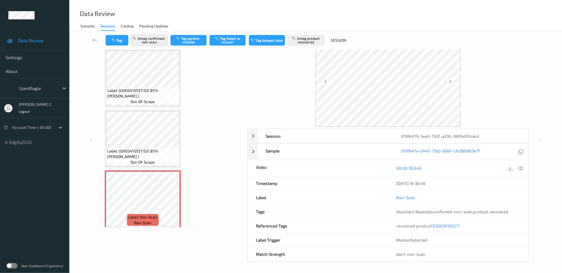
click at [149, 37] on button "Untag confirmed-non-scan" at bounding box center [149, 40] width 36 height 11
click at [316, 36] on button "Untag product recovered" at bounding box center [306, 40] width 36 height 11
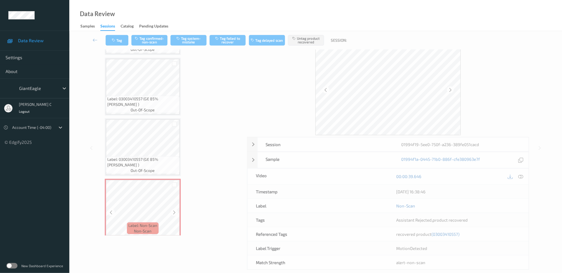
scroll to position [17, 0]
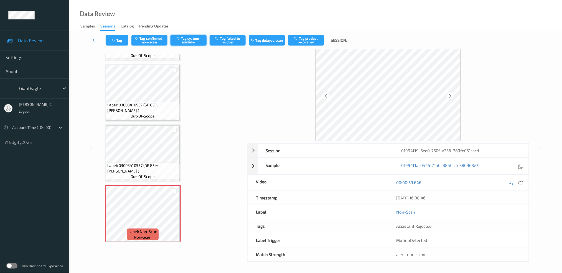
click at [193, 44] on button "Tag system-mistake" at bounding box center [189, 40] width 36 height 11
click at [114, 37] on button "Tag" at bounding box center [117, 40] width 23 height 11
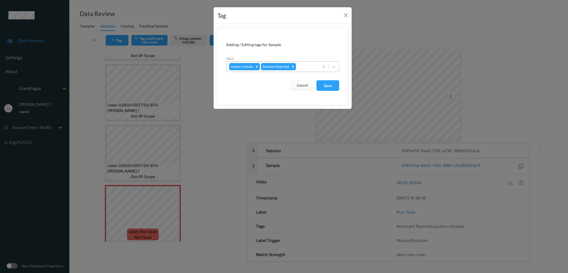
click at [300, 67] on div at bounding box center [306, 66] width 19 height 7
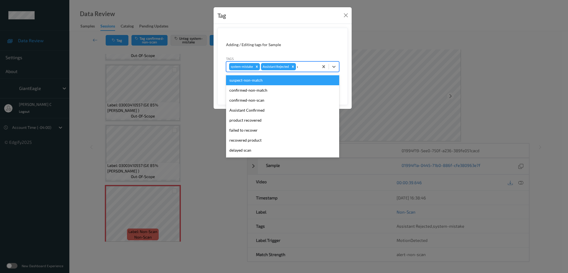
type input "un"
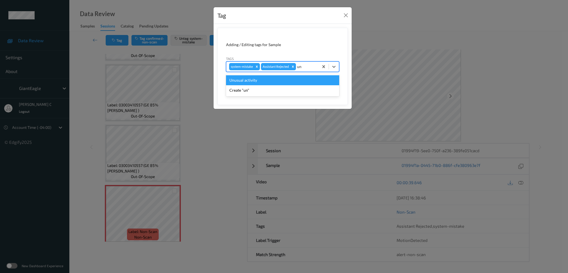
click at [268, 82] on div "Unusual activity" at bounding box center [282, 80] width 113 height 10
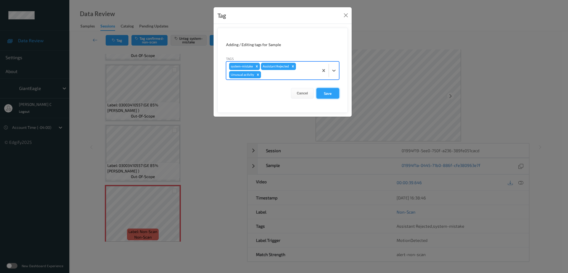
click at [328, 92] on button "Save" at bounding box center [327, 93] width 23 height 11
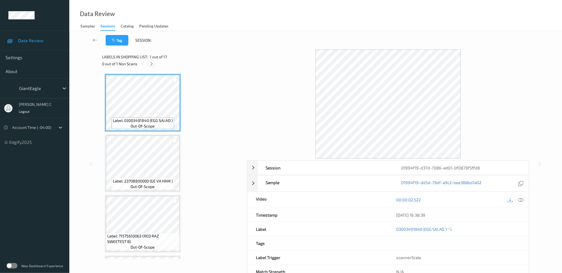
click at [150, 62] on icon at bounding box center [151, 63] width 5 height 5
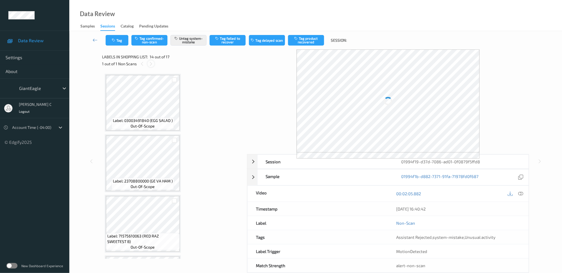
scroll to position [723, 0]
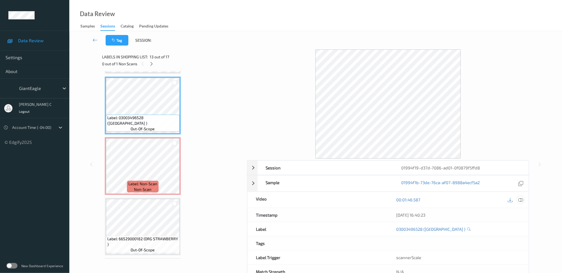
click at [521, 199] on icon at bounding box center [520, 199] width 5 height 5
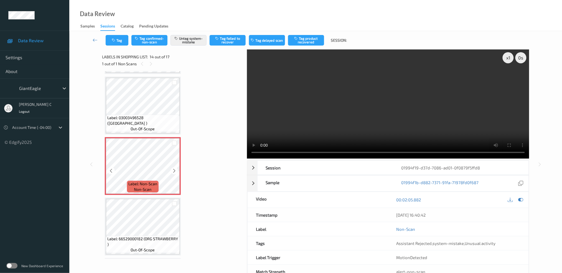
click at [146, 115] on span "Label: 03003496528 ([GEOGRAPHIC_DATA] )" at bounding box center [142, 120] width 71 height 11
click at [172, 168] on icon at bounding box center [174, 170] width 5 height 5
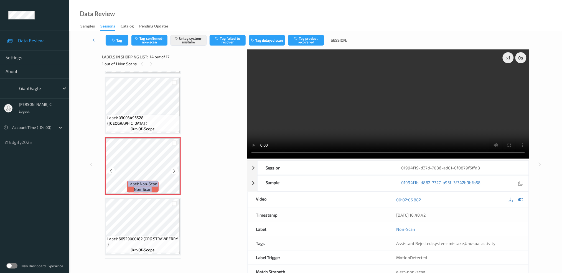
click at [172, 168] on icon at bounding box center [174, 170] width 5 height 5
